Goal: Task Accomplishment & Management: Manage account settings

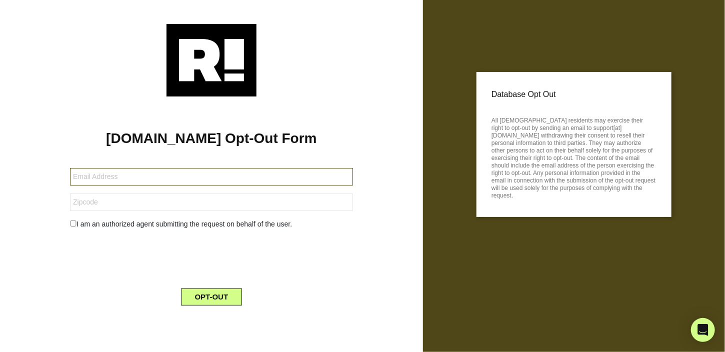
click at [147, 171] on input "text" at bounding box center [211, 176] width 283 height 17
type input "[PERSON_NAME][EMAIL_ADDRESS][DOMAIN_NAME]"
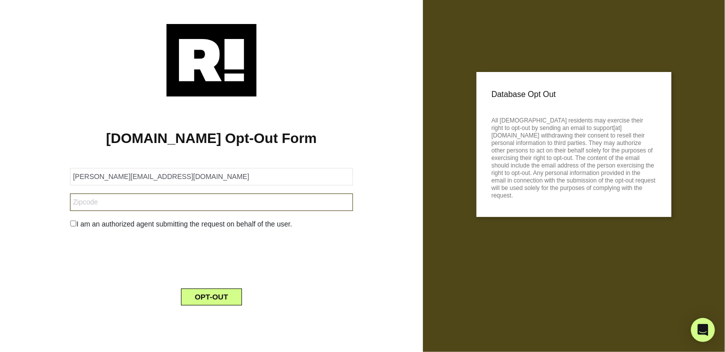
click at [144, 203] on input "text" at bounding box center [211, 201] width 283 height 17
type input "01568"
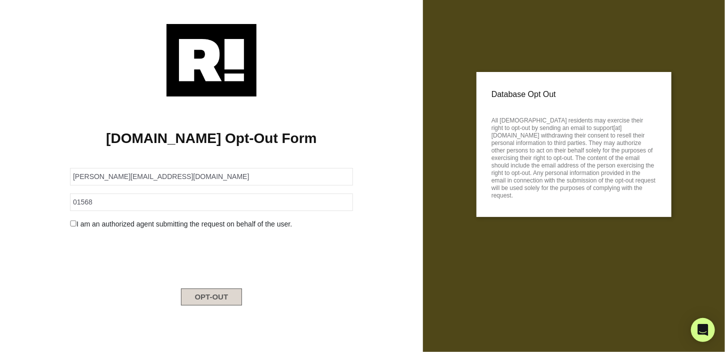
click at [220, 296] on button "OPT-OUT" at bounding box center [211, 296] width 61 height 17
